Goal: Communication & Community: Ask a question

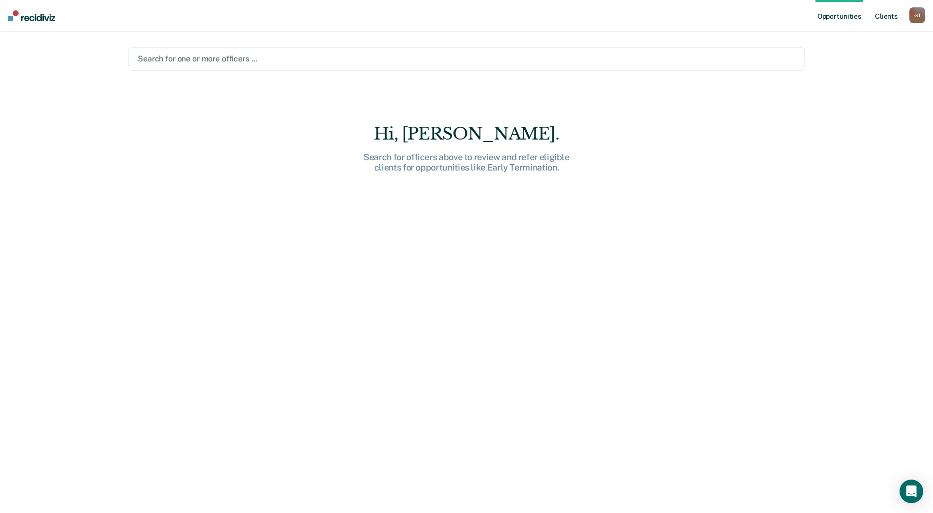
click at [883, 20] on link "Client s" at bounding box center [886, 15] width 27 height 31
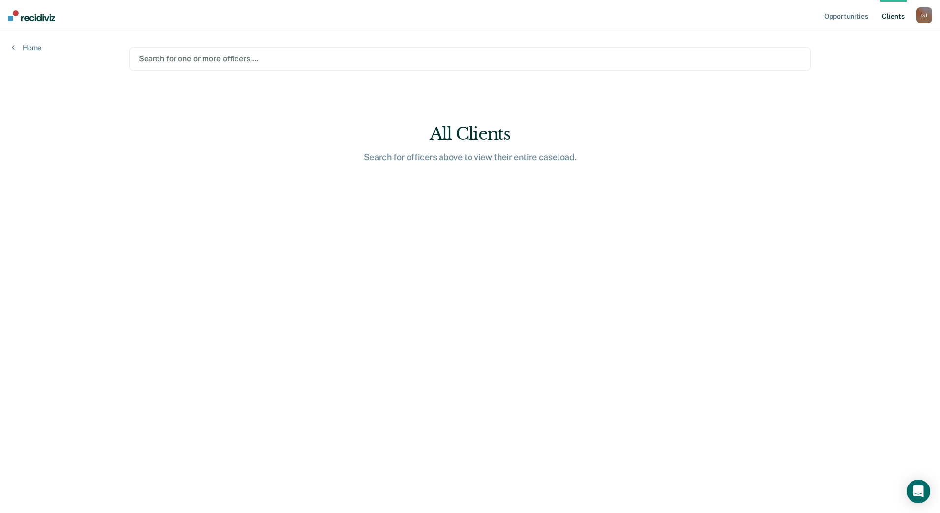
click at [916, 20] on div "[PERSON_NAME]" at bounding box center [924, 15] width 16 height 16
click at [888, 52] on link "Go to PSI Case Dashboard" at bounding box center [883, 52] width 82 height 8
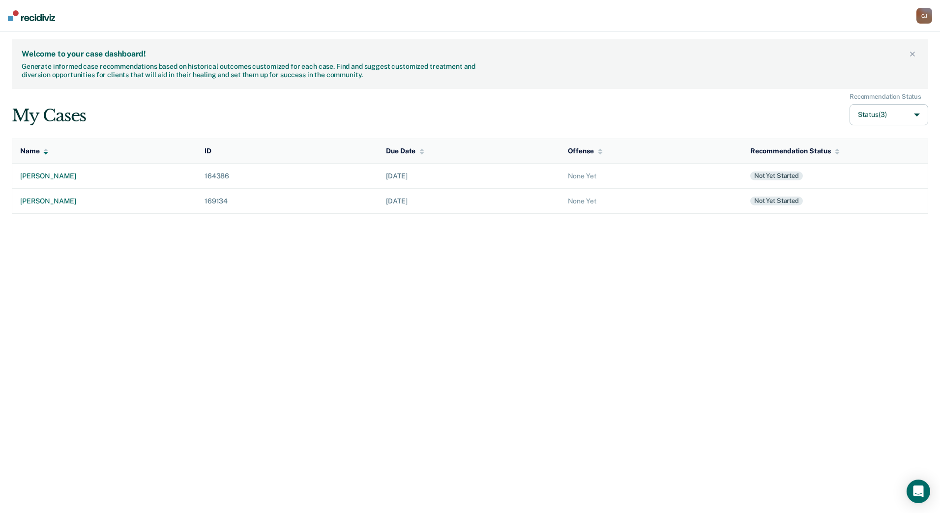
click at [930, 13] on div "[PERSON_NAME]" at bounding box center [924, 16] width 16 height 16
click at [848, 37] on link "Profile" at bounding box center [883, 39] width 82 height 8
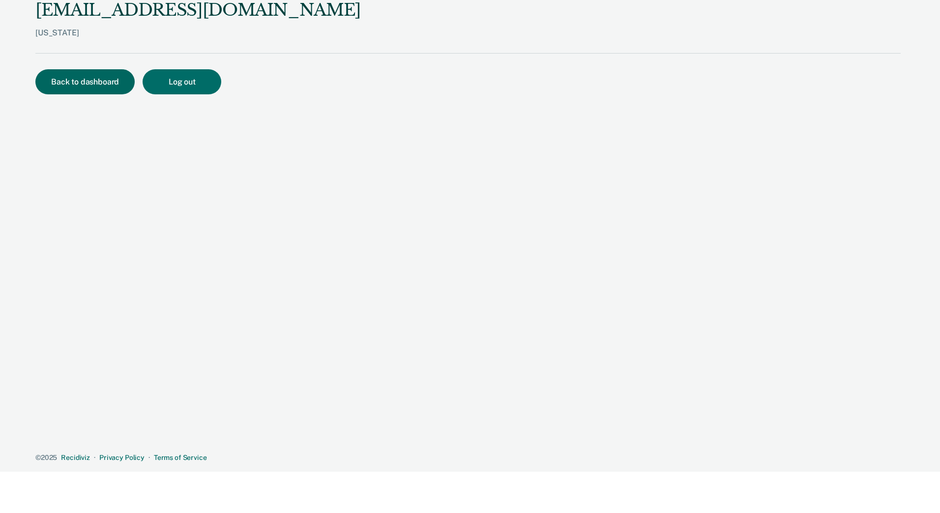
click at [82, 89] on button "Back to dashboard" at bounding box center [84, 81] width 99 height 25
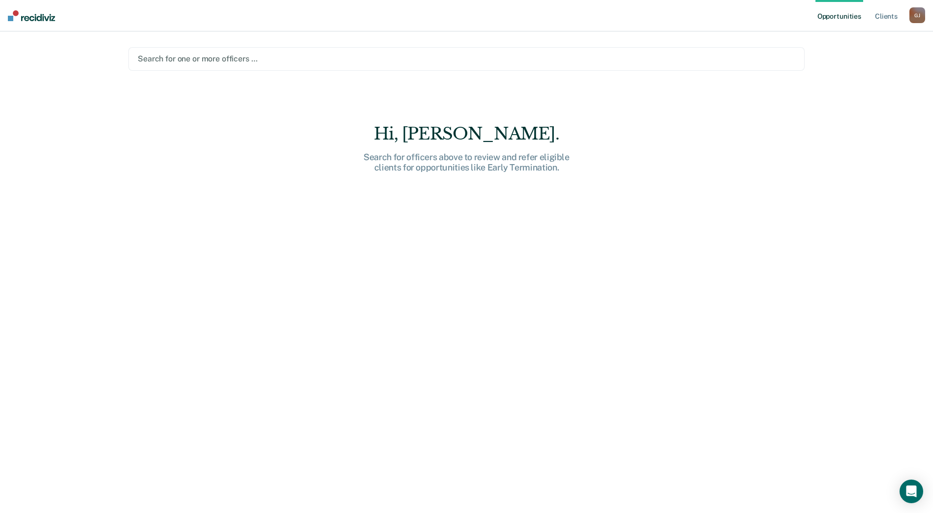
click at [37, 16] on img at bounding box center [31, 15] width 47 height 11
click at [25, 9] on nav "Opportunities Client s [PERSON_NAME] [PERSON_NAME] Profile Go to PSI Case Dashb…" at bounding box center [466, 15] width 933 height 31
click at [26, 16] on img at bounding box center [31, 15] width 47 height 11
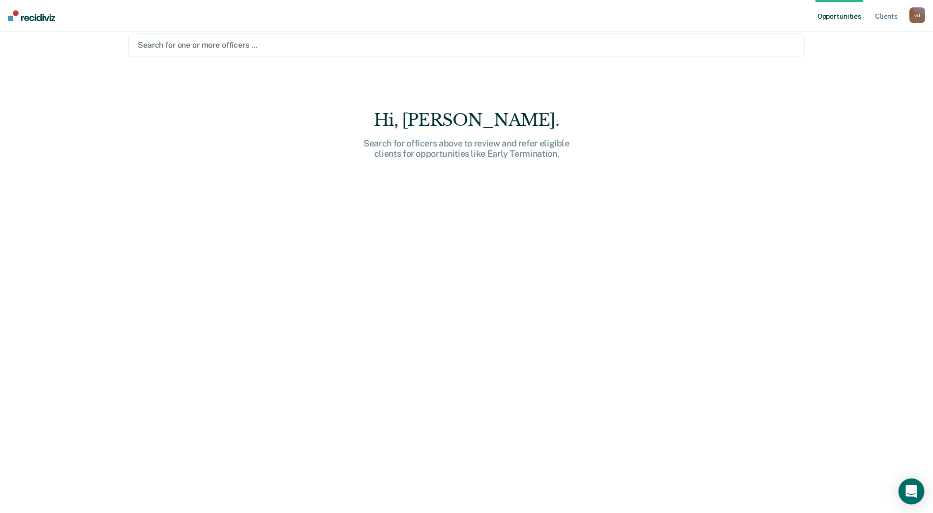
click at [908, 494] on icon "Open Intercom Messenger" at bounding box center [911, 491] width 13 height 13
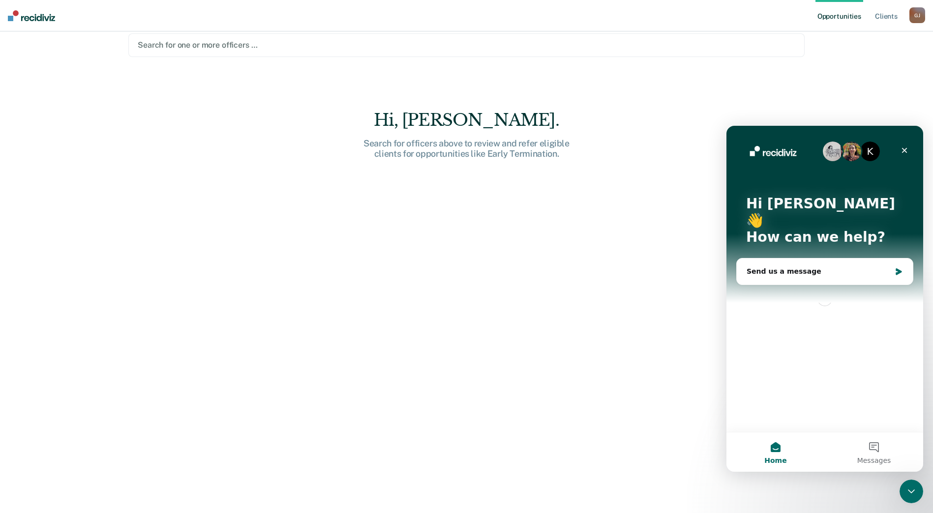
scroll to position [0, 0]
click at [822, 266] on div "Send us a message" at bounding box center [818, 271] width 144 height 10
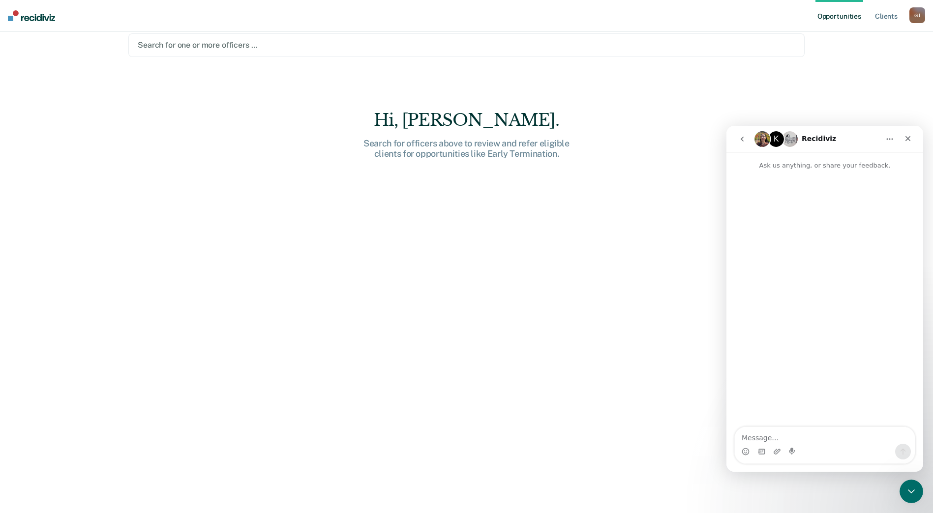
click at [784, 437] on textarea "Message…" at bounding box center [824, 435] width 180 height 17
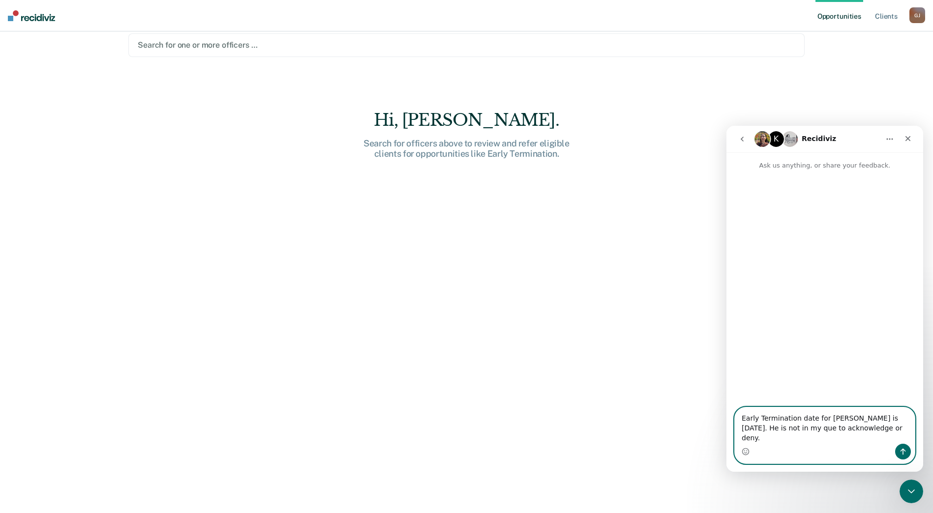
type textarea "Early Termination date for [PERSON_NAME] is [DATE]. He is not in my que to ackn…"
click at [898, 450] on button "Send a message…" at bounding box center [903, 452] width 16 height 16
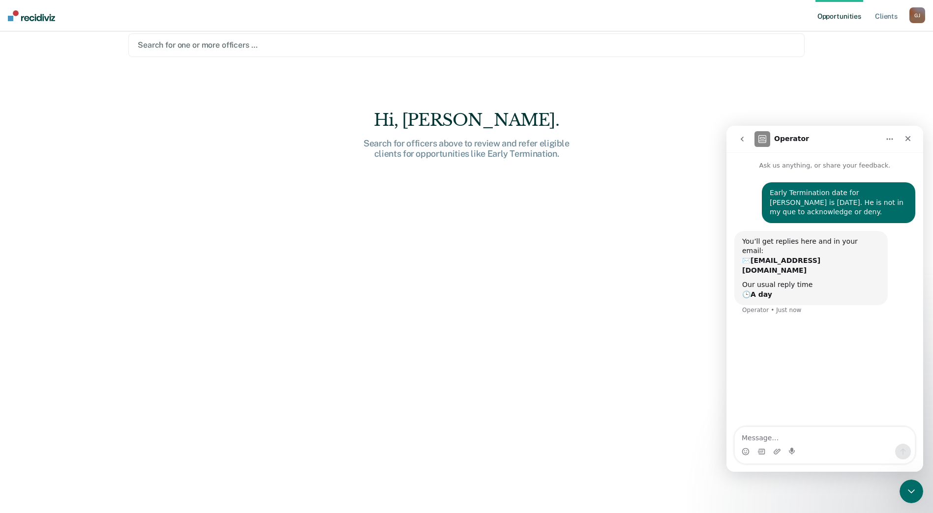
click at [554, 276] on div "Hi, [PERSON_NAME]. Search for officers above to review and refer eligible clien…" at bounding box center [466, 311] width 676 height 403
